Goal: Information Seeking & Learning: Understand process/instructions

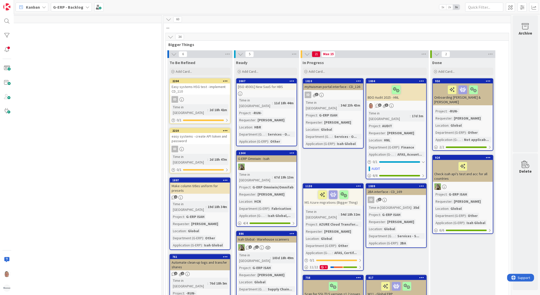
click at [259, 46] on span "Bigger Things" at bounding box center [335, 44] width 334 height 5
click at [337, 33] on div "34" at bounding box center [337, 37] width 343 height 8
click at [208, 254] on div "761 Automate clean-up logs and transfer shares 1 1 Time in Column : 76d 18h 5m …" at bounding box center [199, 290] width 61 height 72
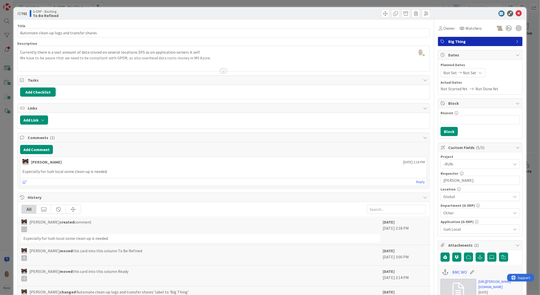
scroll to position [0, 401]
click at [516, 13] on icon at bounding box center [518, 13] width 6 height 6
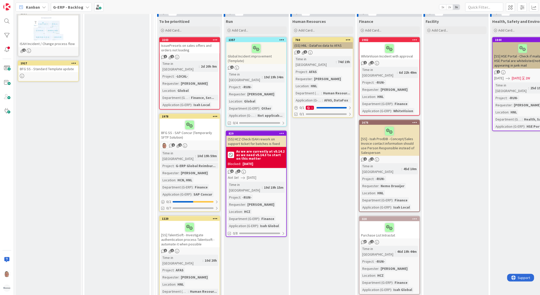
scroll to position [339, 0]
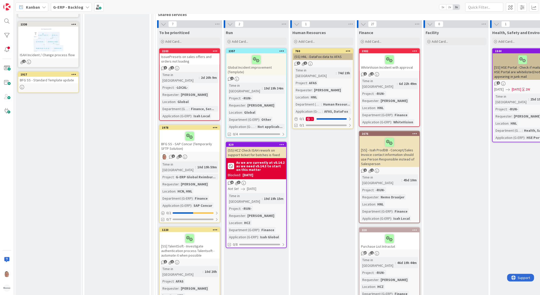
click at [186, 140] on div "BFG SS - SAP Concur (Temporarily SFTP Solution)" at bounding box center [190, 141] width 60 height 22
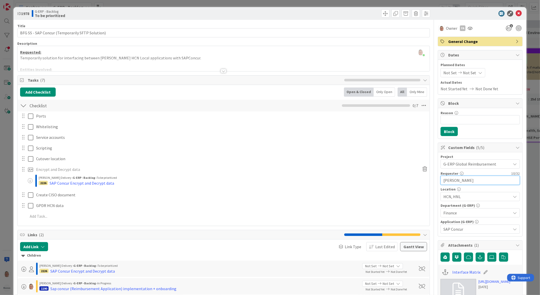
drag, startPoint x: 460, startPoint y: 181, endPoint x: 420, endPoint y: 181, distance: 40.1
click at [420, 181] on div "Title 47 / 128 BFG SS - SAP Concur (Temporarily SFTP Solution) Description leon…" at bounding box center [269, 270] width 505 height 501
click at [220, 70] on div at bounding box center [223, 71] width 6 height 4
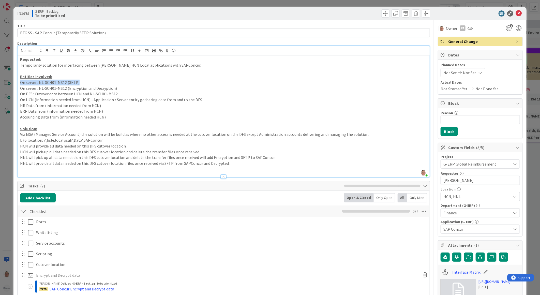
drag, startPoint x: 83, startPoint y: 82, endPoint x: 17, endPoint y: 83, distance: 66.6
copy p "On server : NL-SCH01-MS12 (SFTP)"
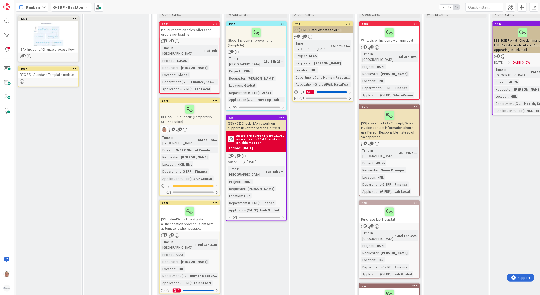
scroll to position [367, 0]
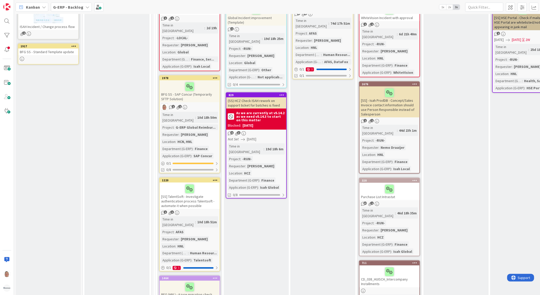
click at [182, 88] on div "BFG SS - SAP Concur (Temporarily SFTP Solution)" at bounding box center [190, 91] width 60 height 22
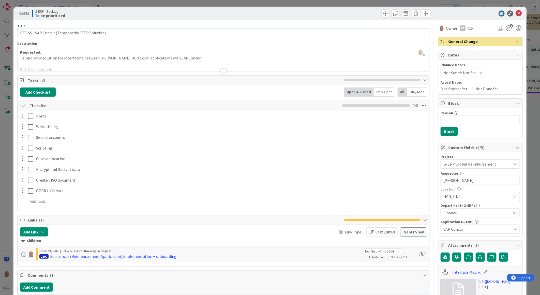
click at [220, 71] on div at bounding box center [223, 71] width 6 height 4
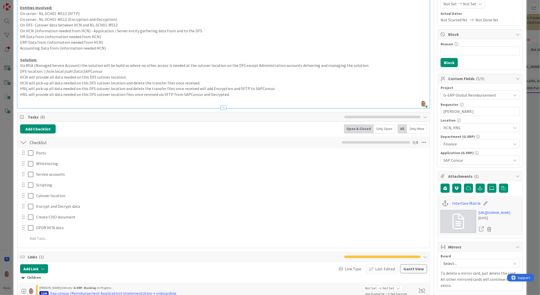
scroll to position [85, 0]
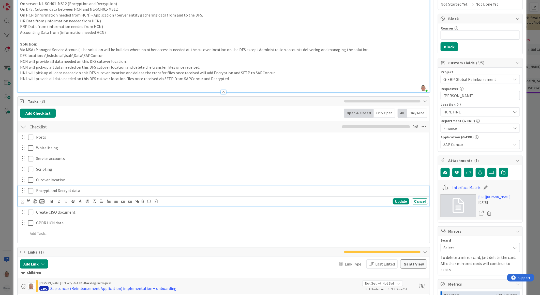
click at [54, 191] on p "Encrypt and Decrypt data" at bounding box center [230, 190] width 389 height 6
click at [42, 202] on icon at bounding box center [41, 201] width 5 height 5
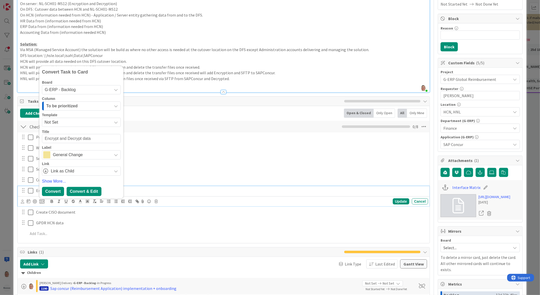
click at [86, 193] on div "Convert & Edit" at bounding box center [84, 191] width 35 height 9
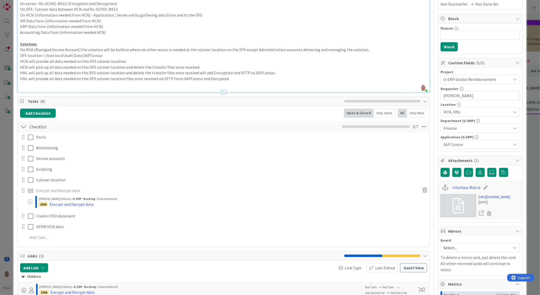
type textarea "x"
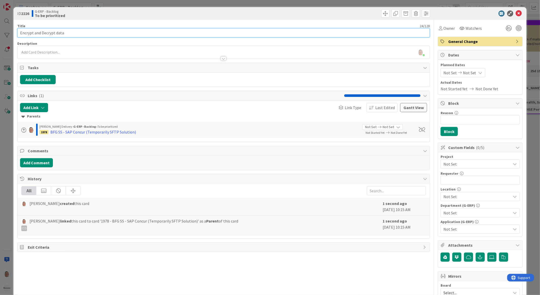
click at [19, 31] on input "Encrypt and Decrypt data" at bounding box center [223, 32] width 412 height 9
type input "SAP Concur Encrypt and Decrypt data"
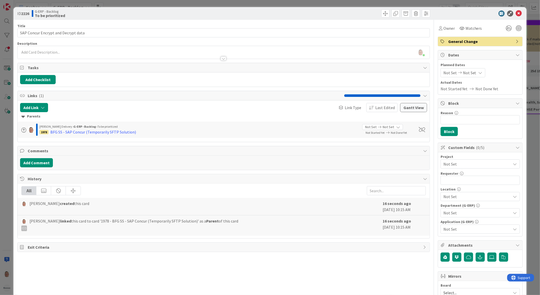
click at [220, 59] on div at bounding box center [223, 58] width 6 height 4
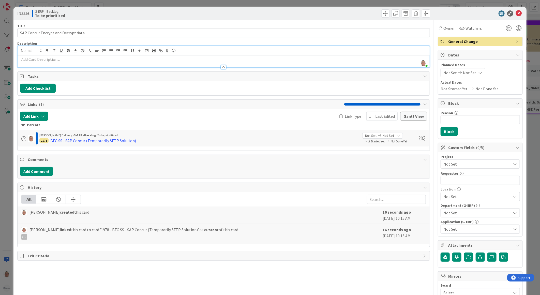
click at [69, 59] on p at bounding box center [223, 59] width 407 height 6
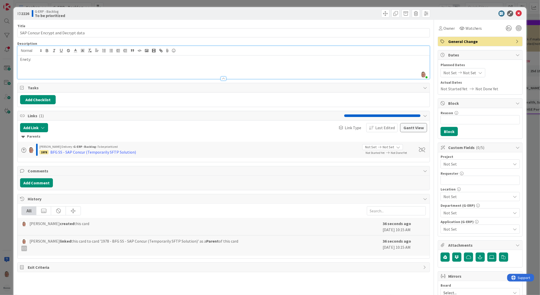
drag, startPoint x: 24, startPoint y: 59, endPoint x: 176, endPoint y: 73, distance: 153.4
click at [176, 73] on div at bounding box center [224, 75] width 412 height 5
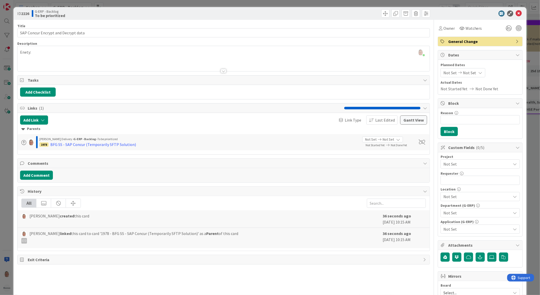
click at [25, 52] on p "Enety:" at bounding box center [223, 52] width 407 height 6
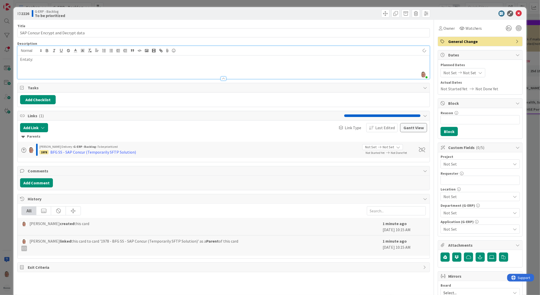
click at [47, 71] on p at bounding box center [223, 71] width 407 height 6
click at [39, 60] on p "Entity:" at bounding box center [223, 59] width 407 height 6
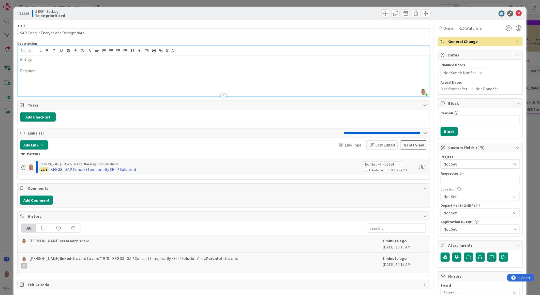
click at [31, 78] on p at bounding box center [223, 77] width 407 height 6
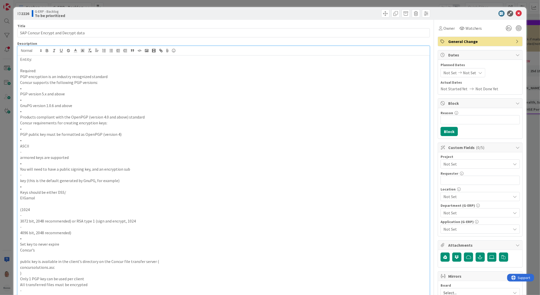
scroll to position [21, 0]
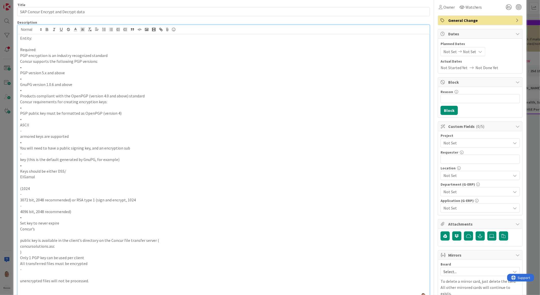
click at [29, 65] on p "•" at bounding box center [223, 67] width 407 height 6
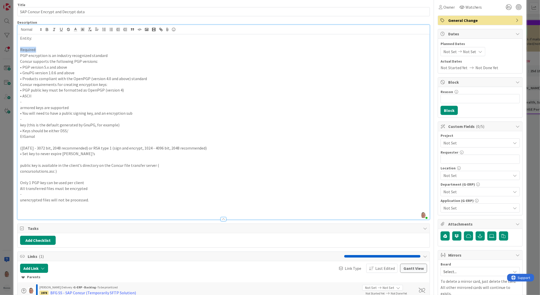
drag, startPoint x: 37, startPoint y: 50, endPoint x: 20, endPoint y: 50, distance: 16.5
click at [20, 50] on p "Required:" at bounding box center [223, 50] width 407 height 6
click at [45, 28] on icon "button" at bounding box center [47, 29] width 5 height 5
click at [59, 28] on icon "button" at bounding box center [61, 29] width 5 height 5
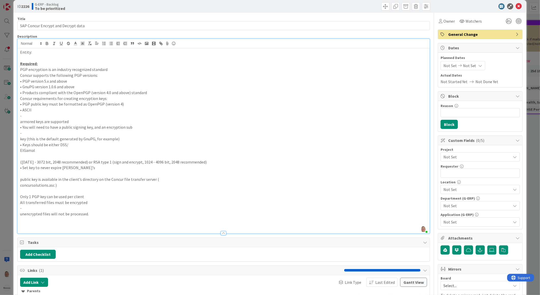
scroll to position [0, 0]
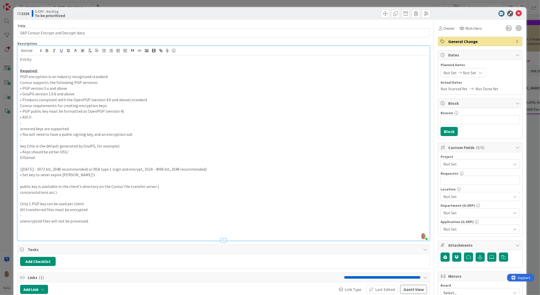
click at [50, 64] on p at bounding box center [223, 65] width 407 height 6
click at [453, 162] on span "Not Set" at bounding box center [475, 163] width 65 height 7
click at [291, 138] on p "-" at bounding box center [223, 140] width 407 height 6
click at [460, 164] on span "Not Set" at bounding box center [475, 163] width 65 height 7
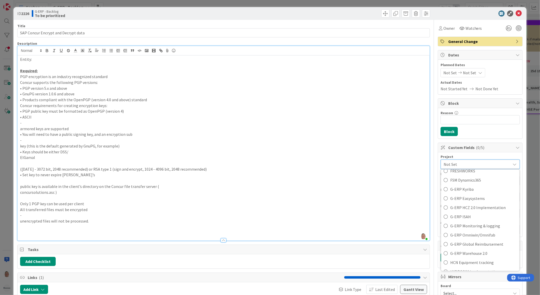
scroll to position [197, 0]
click at [455, 237] on span "G-ERP Global Reimbursement" at bounding box center [483, 240] width 67 height 8
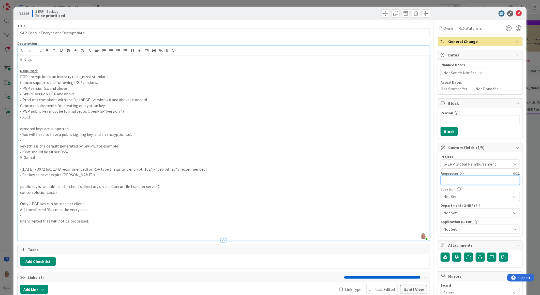
click at [451, 180] on input "text" at bounding box center [479, 180] width 79 height 9
type input "[PERSON_NAME]"
click at [470, 196] on span "Not Set" at bounding box center [477, 196] width 68 height 6
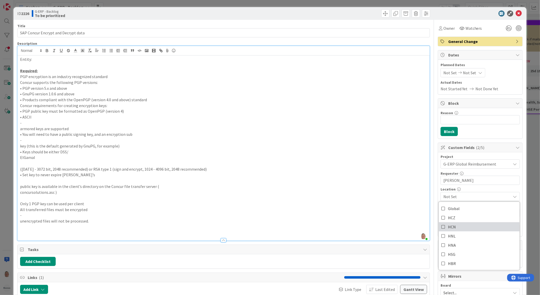
click at [450, 226] on span "HCN" at bounding box center [452, 227] width 8 height 8
click at [450, 236] on span "HNL" at bounding box center [452, 236] width 8 height 8
click at [373, 187] on p "public key is available in the client’s directory on the Concur file transfer s…" at bounding box center [223, 186] width 407 height 6
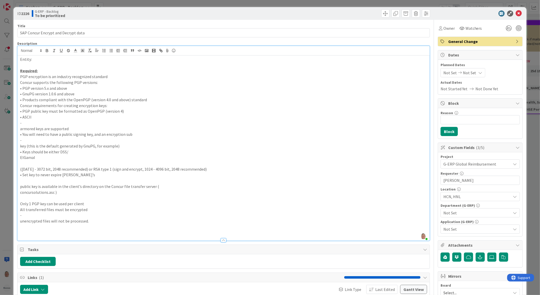
click at [445, 213] on span "Not Set" at bounding box center [477, 213] width 68 height 6
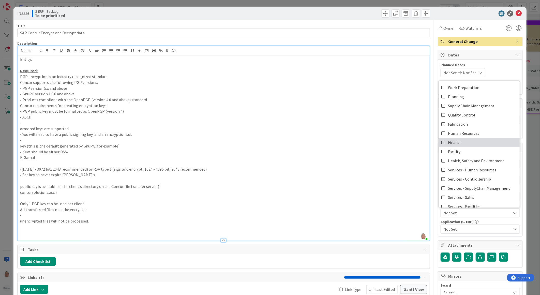
click at [441, 140] on icon at bounding box center [443, 142] width 4 height 8
click at [451, 230] on span "Not Set" at bounding box center [477, 229] width 68 height 6
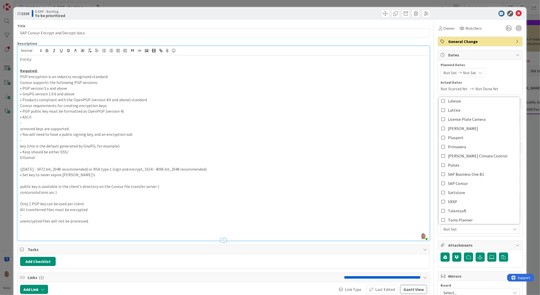
scroll to position [169, 0]
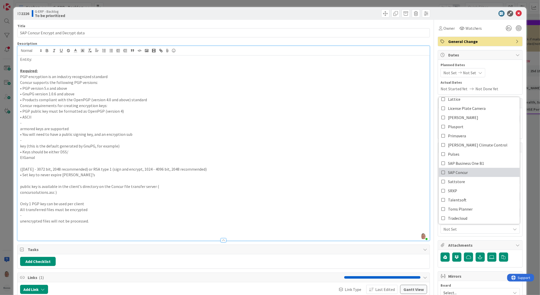
click at [450, 173] on span "SAP Concur" at bounding box center [458, 172] width 20 height 8
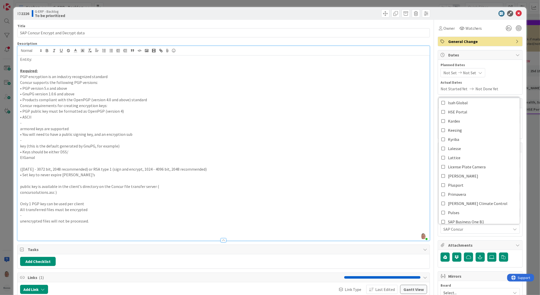
scroll to position [113, 0]
click at [329, 178] on p at bounding box center [223, 181] width 407 height 6
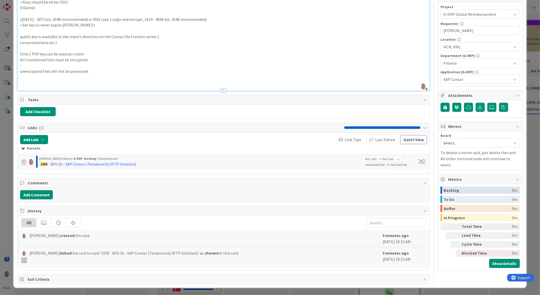
scroll to position [150, 0]
click at [478, 107] on icon "button" at bounding box center [480, 107] width 5 height 4
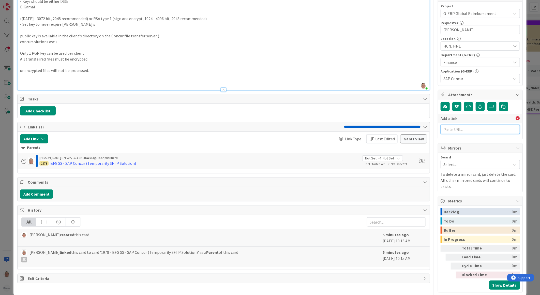
click at [458, 130] on input "text" at bounding box center [479, 129] width 79 height 9
paste input "[URL][DOMAIN_NAME]"
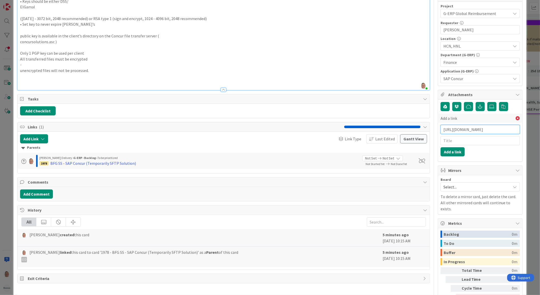
type input "[URL][DOMAIN_NAME]"
click at [450, 140] on input "text" at bounding box center [479, 140] width 79 height 9
click at [446, 139] on input "text" at bounding box center [479, 140] width 79 height 9
paste input "Tutorial on 4sysops"
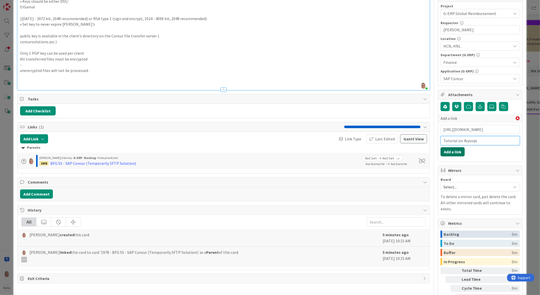
type input "Tutorial on 4sysops"
click at [450, 153] on button "Add a link" at bounding box center [452, 151] width 24 height 9
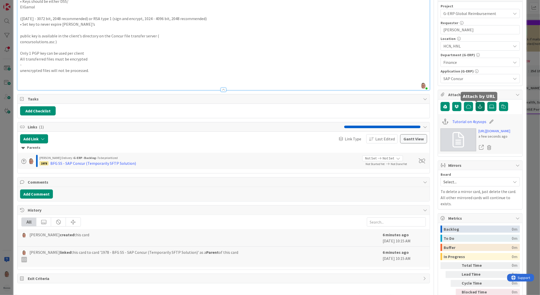
click at [478, 108] on icon "button" at bounding box center [480, 106] width 5 height 4
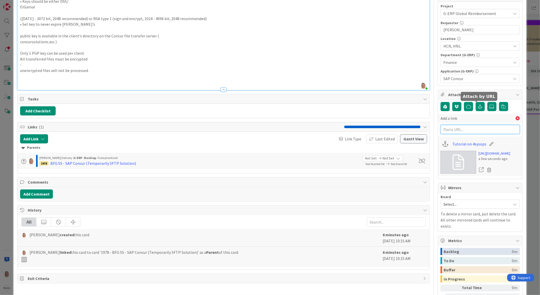
click at [451, 132] on input "text" at bounding box center [479, 129] width 79 height 9
paste input "[URL][DOMAIN_NAME]"
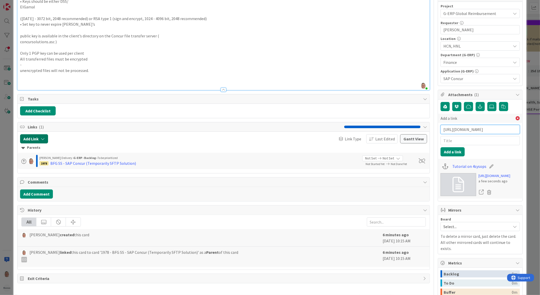
type input "[URL][DOMAIN_NAME]"
click at [447, 139] on input "text" at bounding box center [479, 140] width 79 height 9
paste input "Step-by-[PERSON_NAME] [[DOMAIN_NAME]]"
type input "Step-by-[PERSON_NAME] [[DOMAIN_NAME]]"
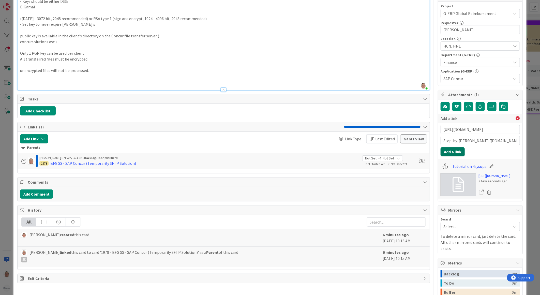
click at [451, 150] on button "Add a link" at bounding box center [452, 151] width 24 height 9
click at [31, 79] on p at bounding box center [223, 82] width 407 height 6
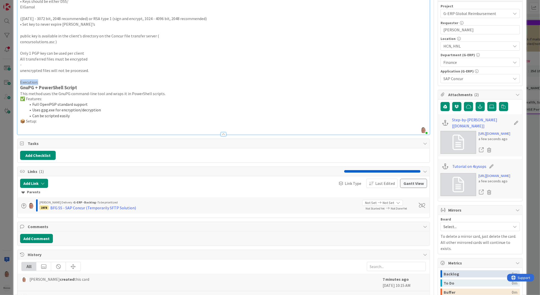
drag, startPoint x: 40, startPoint y: 83, endPoint x: 17, endPoint y: 83, distance: 22.6
click at [18, 83] on div "Entity: Required: PGP encryption is an industry recognized standard Concur supp…" at bounding box center [224, 19] width 412 height 229
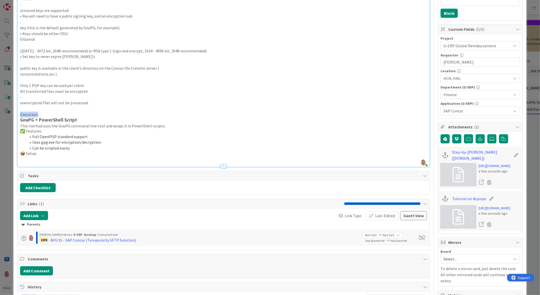
scroll to position [37, 0]
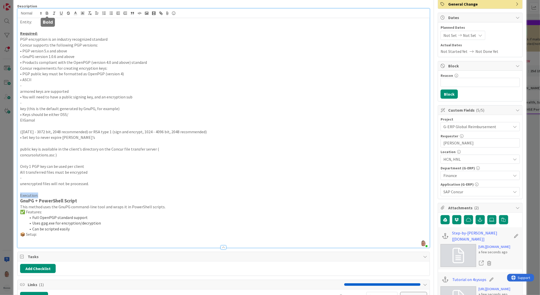
click at [48, 13] on icon "button" at bounding box center [47, 13] width 5 height 5
click at [62, 12] on icon "button" at bounding box center [61, 13] width 2 height 3
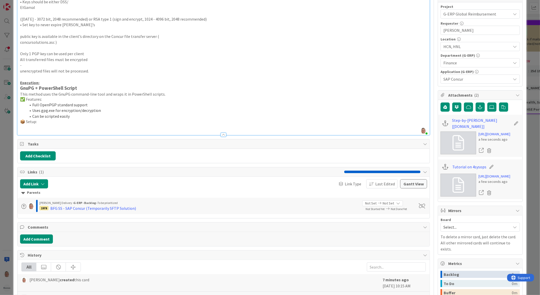
scroll to position [150, 0]
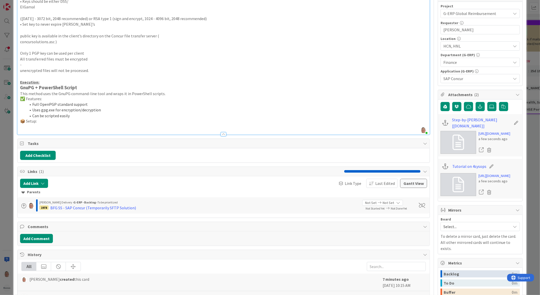
click at [31, 125] on p at bounding box center [223, 126] width 407 height 6
click at [32, 126] on p at bounding box center [223, 126] width 407 height 6
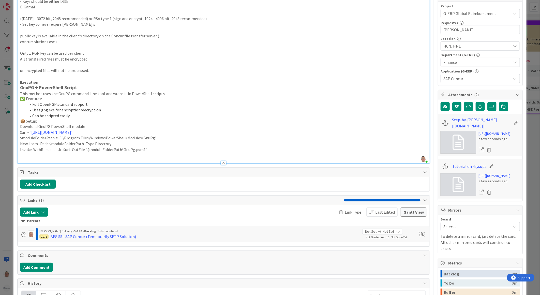
click at [41, 157] on p at bounding box center [223, 155] width 407 height 6
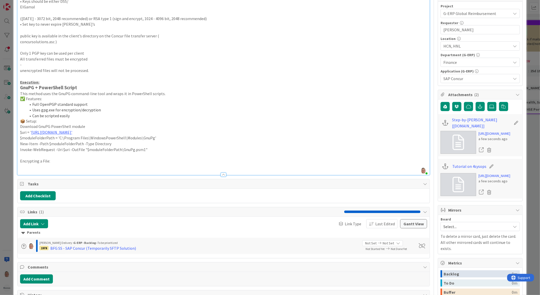
click at [31, 167] on p at bounding box center [223, 167] width 407 height 6
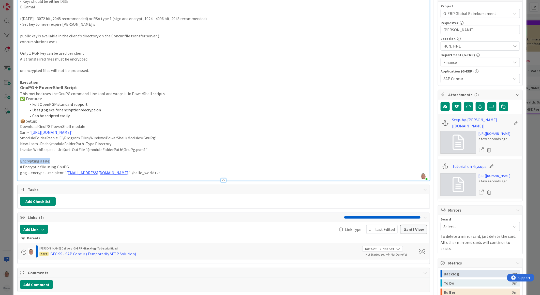
drag, startPoint x: 50, startPoint y: 161, endPoint x: 14, endPoint y: 163, distance: 35.6
click at [14, 163] on div "ID 2226 G-ERP - Backlog To be prioritized Title 35 / 128 SAP Concur Encrypt and…" at bounding box center [269, 117] width 513 height 521
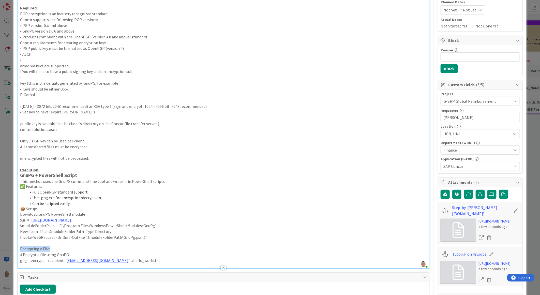
scroll to position [37, 0]
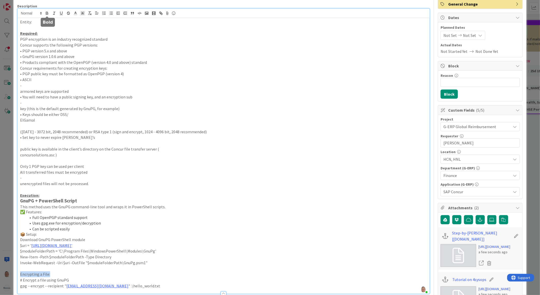
click at [48, 13] on icon "button" at bounding box center [47, 13] width 2 height 1
click at [60, 12] on icon "button" at bounding box center [61, 13] width 5 height 5
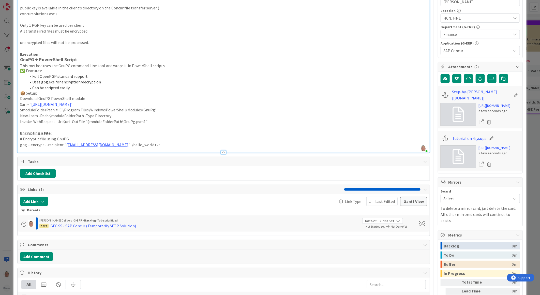
scroll to position [179, 0]
click at [164, 145] on p "gpg --encrypt --recipient " [EMAIL_ADDRESS][DOMAIN_NAME] " .\hello_world.txt" at bounding box center [223, 144] width 407 height 6
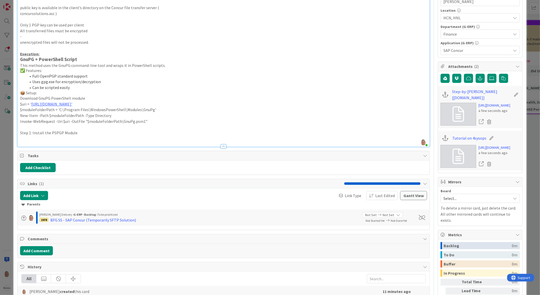
click at [54, 140] on p at bounding box center [223, 139] width 407 height 6
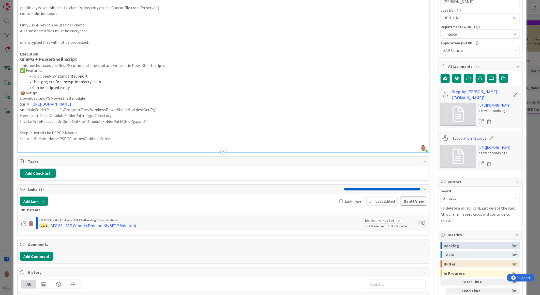
click at [33, 149] on div at bounding box center [224, 149] width 412 height 5
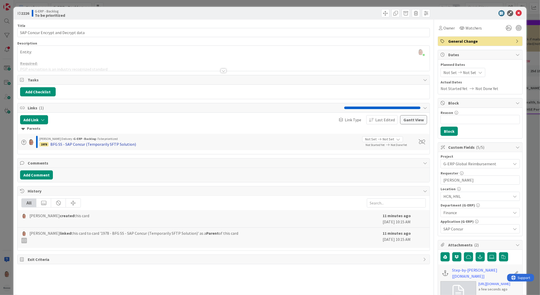
scroll to position [0, 0]
click at [220, 70] on div at bounding box center [223, 71] width 6 height 4
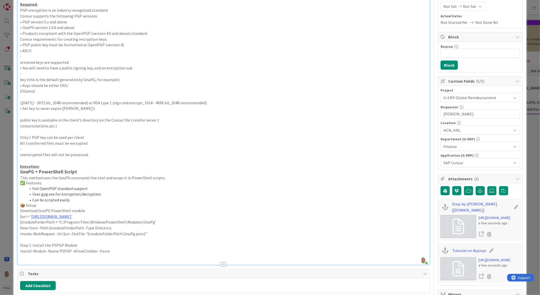
scroll to position [85, 0]
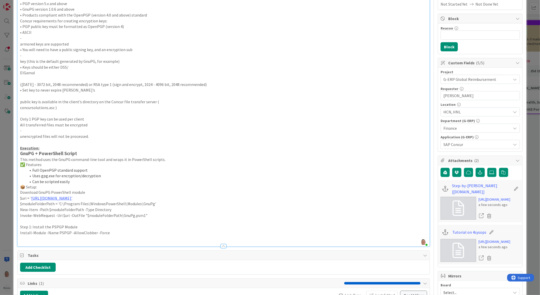
click at [112, 233] on p "Install-Module -Name PSPGP -AllowClobber -Force" at bounding box center [223, 233] width 407 height 6
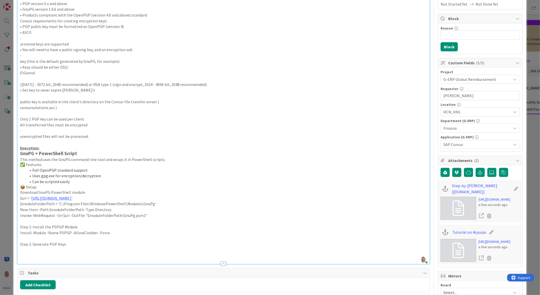
click at [30, 249] on p at bounding box center [223, 250] width 407 height 6
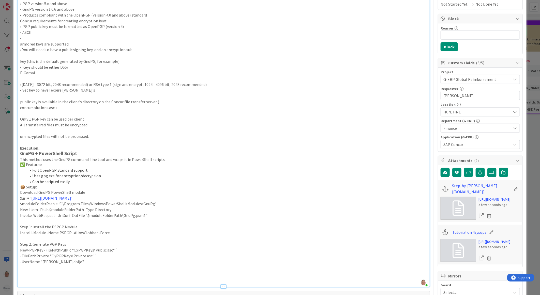
click at [31, 273] on p at bounding box center [223, 273] width 407 height 6
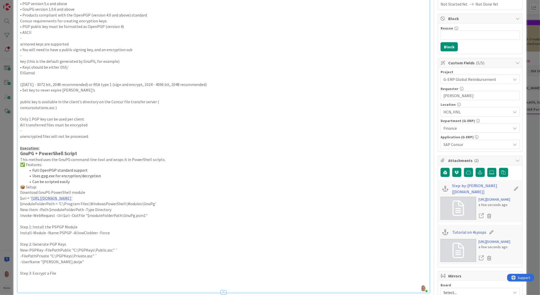
click at [26, 279] on p at bounding box center [223, 279] width 407 height 6
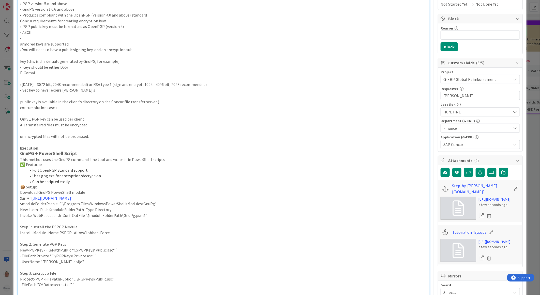
scroll to position [88, 0]
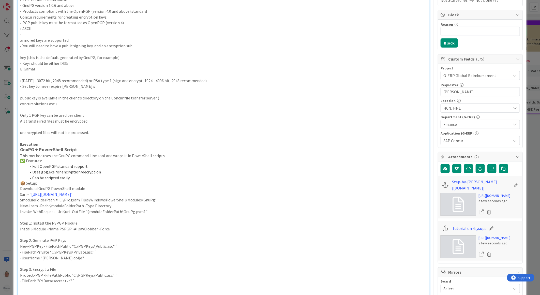
click at [48, 290] on p at bounding box center [223, 292] width 407 height 6
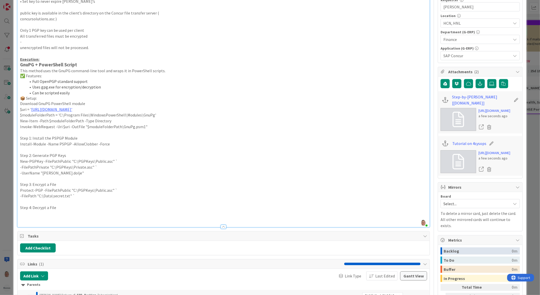
scroll to position [179, 0]
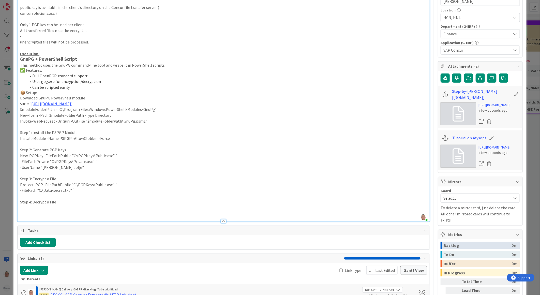
click at [34, 209] on p at bounding box center [223, 208] width 407 height 6
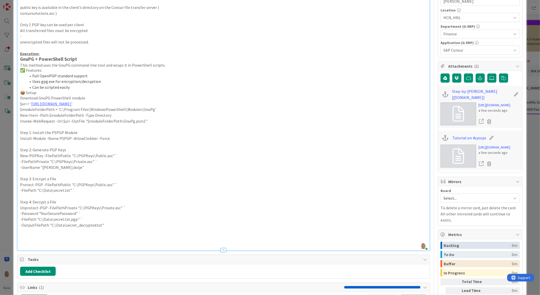
click at [26, 237] on p at bounding box center [223, 236] width 407 height 6
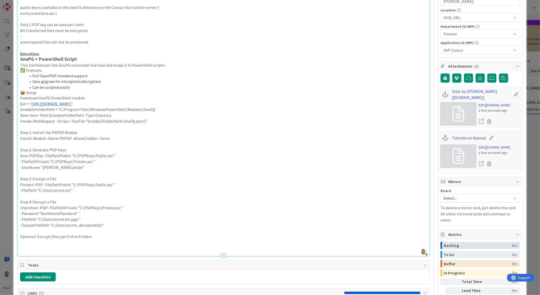
click at [37, 243] on p at bounding box center [223, 242] width 407 height 6
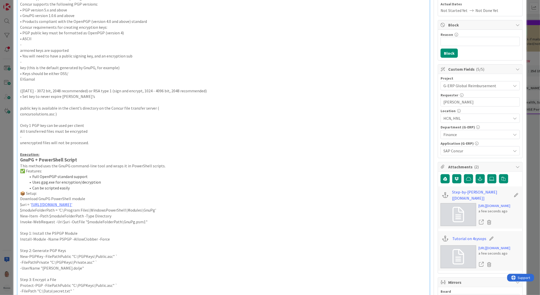
scroll to position [0, 0]
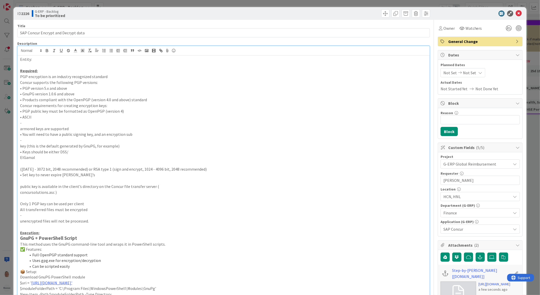
click at [31, 62] on p "Entity:" at bounding box center [223, 59] width 407 height 6
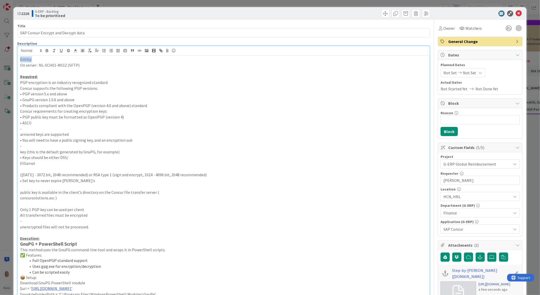
drag, startPoint x: 32, startPoint y: 59, endPoint x: 2, endPoint y: 60, distance: 30.8
click at [2, 60] on div "ID 2226 G-ERP - Backlog To be prioritized Title 35 / 128 SAP Concur Encrypt and…" at bounding box center [270, 147] width 540 height 295
click at [46, 50] on icon "button" at bounding box center [47, 49] width 2 height 1
click at [61, 50] on icon "button" at bounding box center [61, 50] width 5 height 5
click at [516, 13] on icon at bounding box center [518, 13] width 6 height 6
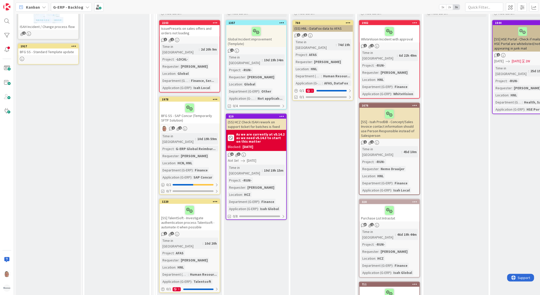
click at [201, 107] on div "BFG SS - SAP Concur (Temporarily SFTP Solution)" at bounding box center [190, 113] width 60 height 22
